Goal: Task Accomplishment & Management: Use online tool/utility

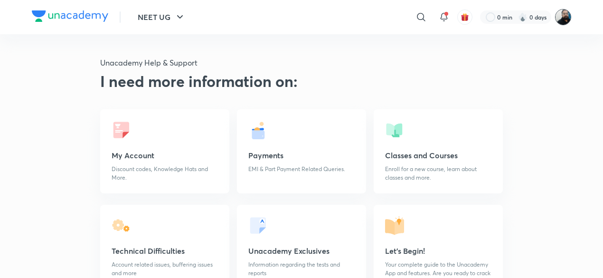
click at [560, 22] on img at bounding box center [563, 17] width 16 height 16
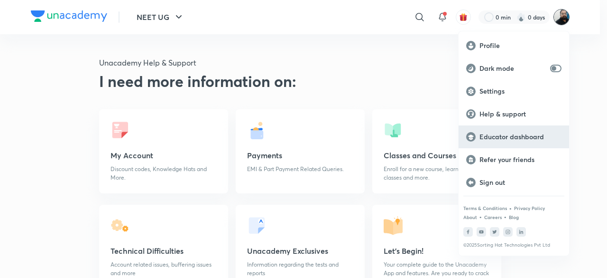
click at [484, 139] on p "Educator dashboard" at bounding box center [521, 136] width 82 height 9
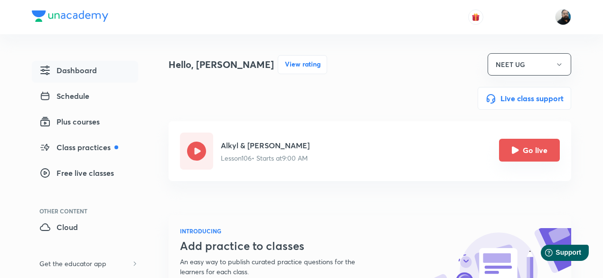
click at [515, 149] on icon "Go live" at bounding box center [515, 149] width 7 height 7
click at [515, 151] on icon "Go live" at bounding box center [515, 149] width 7 height 7
